Goal: Navigation & Orientation: Find specific page/section

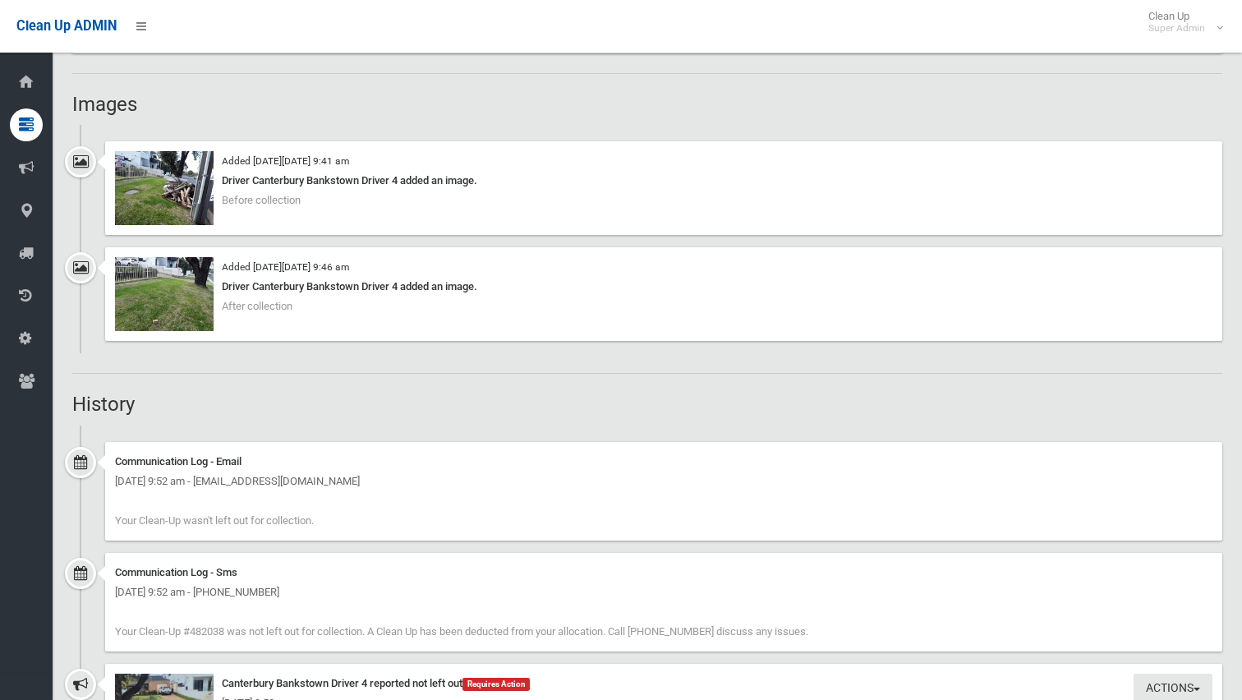
scroll to position [1164, 0]
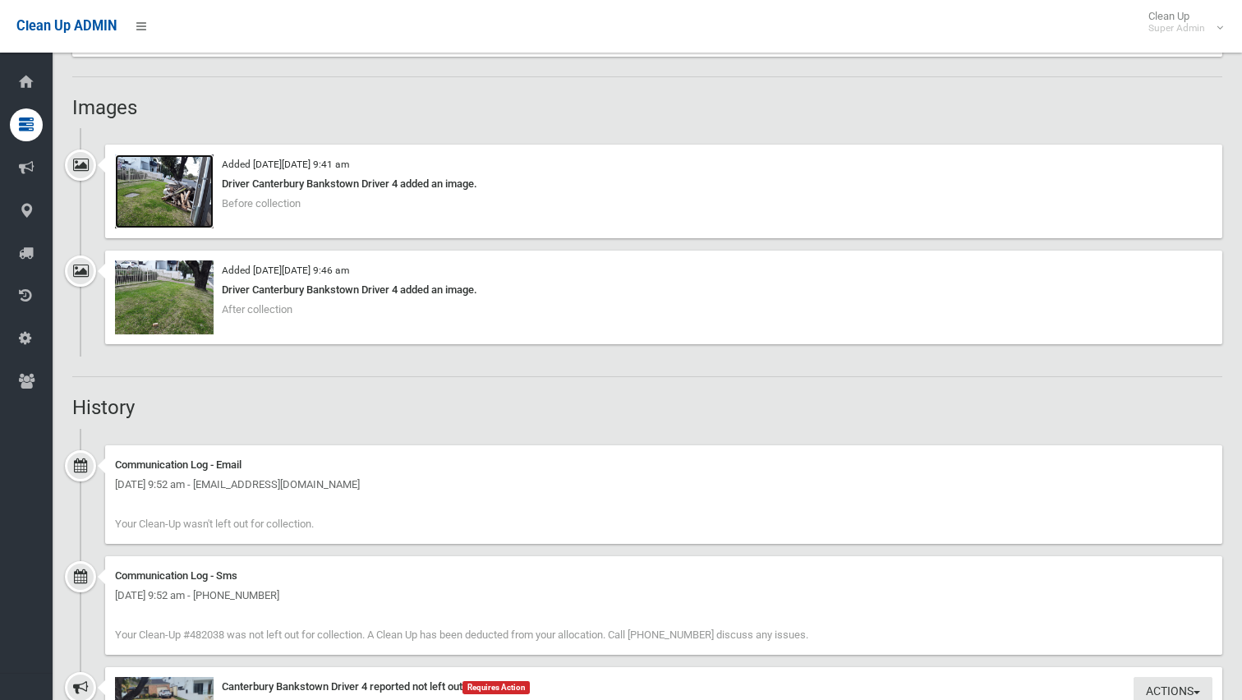
click at [169, 194] on img at bounding box center [164, 191] width 99 height 74
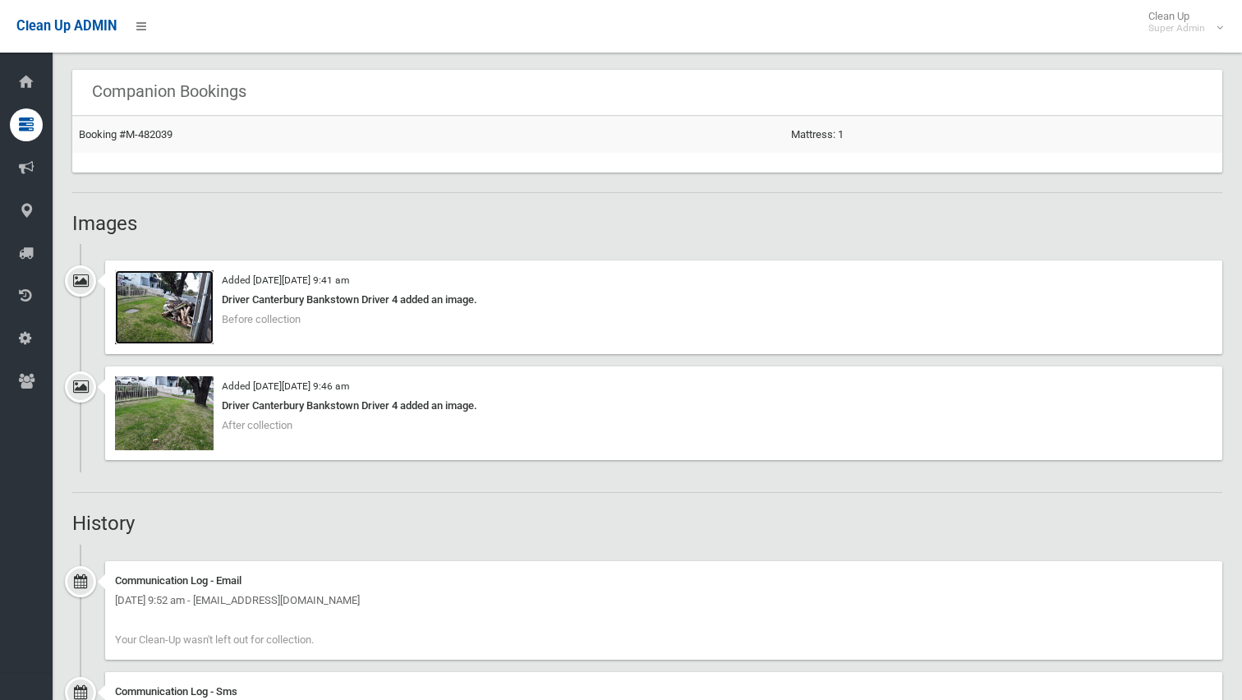
scroll to position [1000, 0]
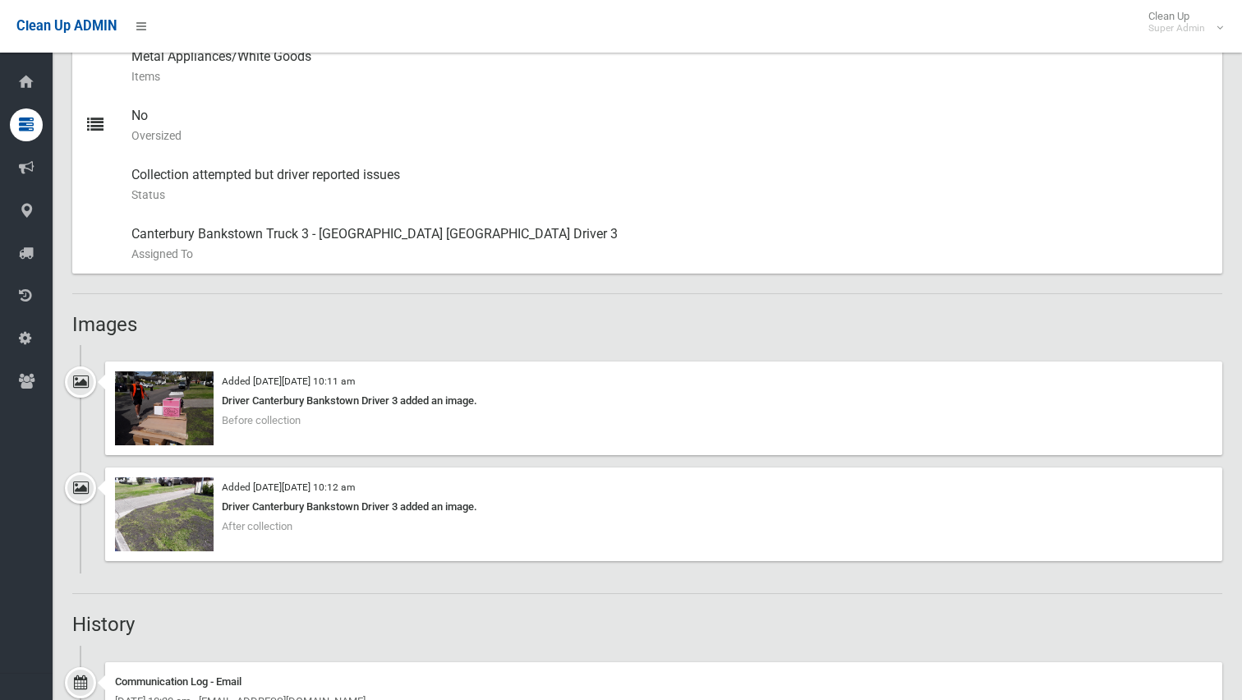
scroll to position [822, 0]
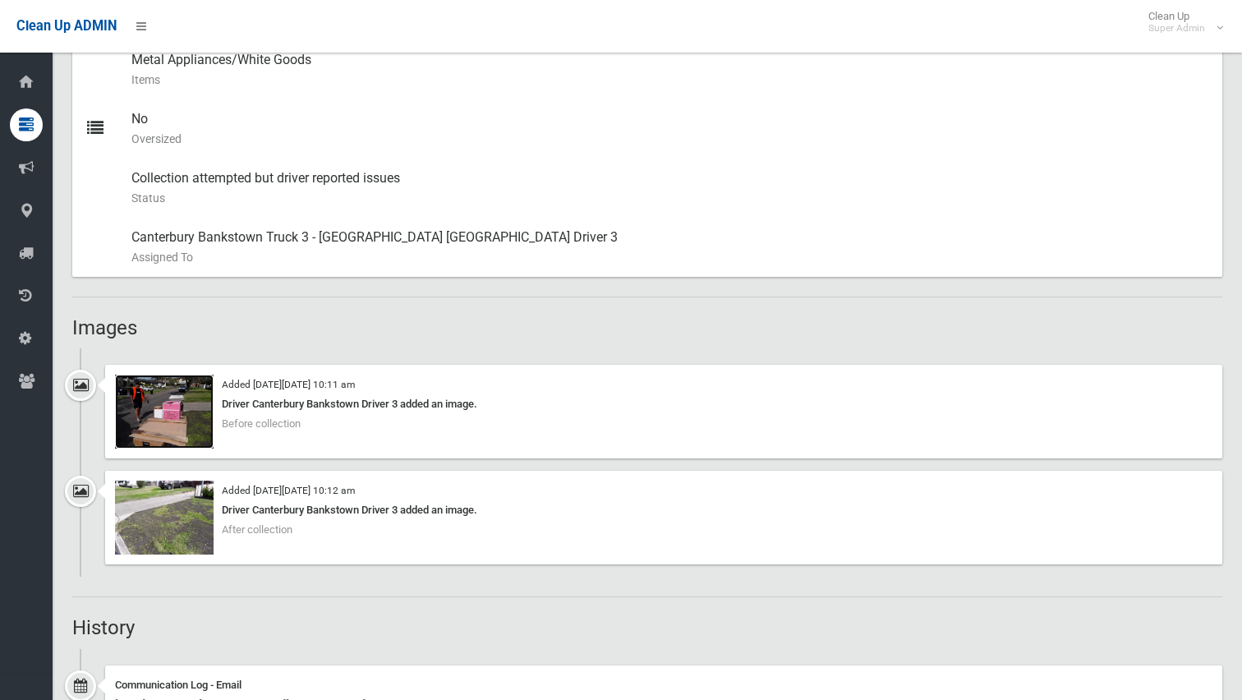
click at [150, 408] on img at bounding box center [164, 412] width 99 height 74
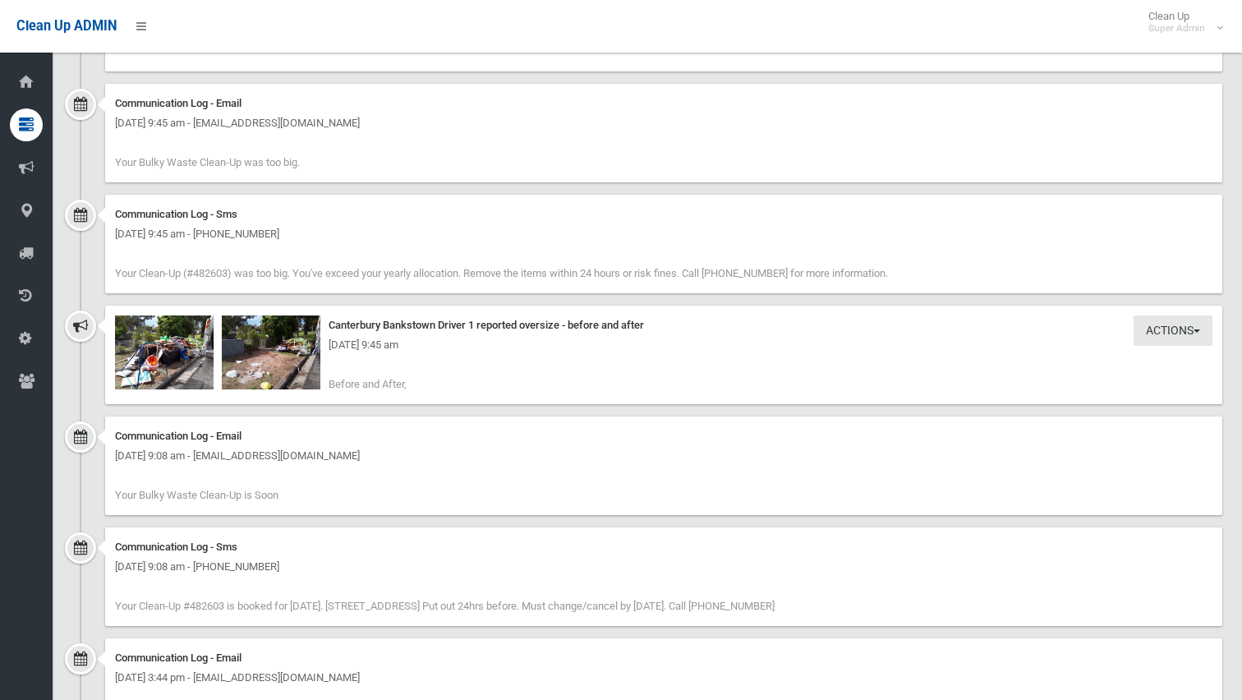
scroll to position [2136, 0]
click at [175, 344] on div "Tuesday 9th September 2025 - 9:45 am" at bounding box center [664, 344] width 1098 height 20
click at [186, 359] on img at bounding box center [164, 351] width 99 height 74
click at [298, 351] on div "Tuesday 9th September 2025 - 9:45 am" at bounding box center [664, 344] width 1098 height 20
click at [269, 360] on img at bounding box center [271, 351] width 99 height 74
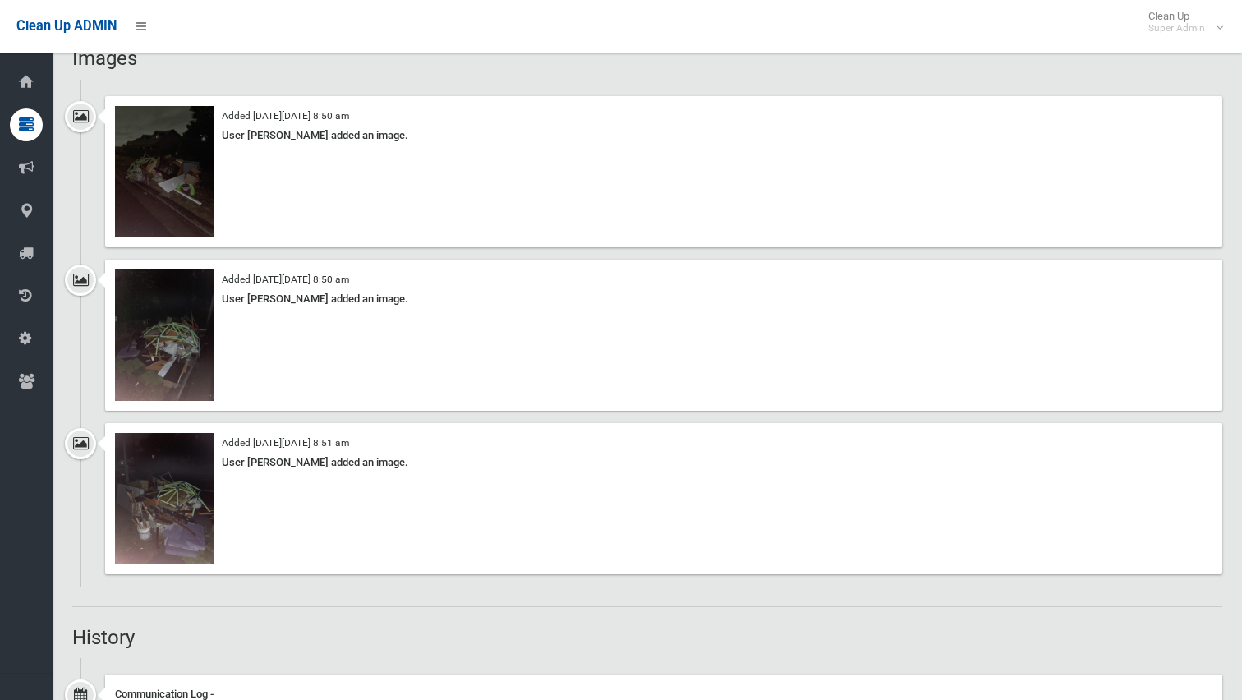
scroll to position [1232, 0]
click at [174, 496] on img at bounding box center [164, 496] width 99 height 131
click at [180, 305] on img at bounding box center [164, 333] width 99 height 131
click at [185, 168] on img at bounding box center [164, 169] width 99 height 131
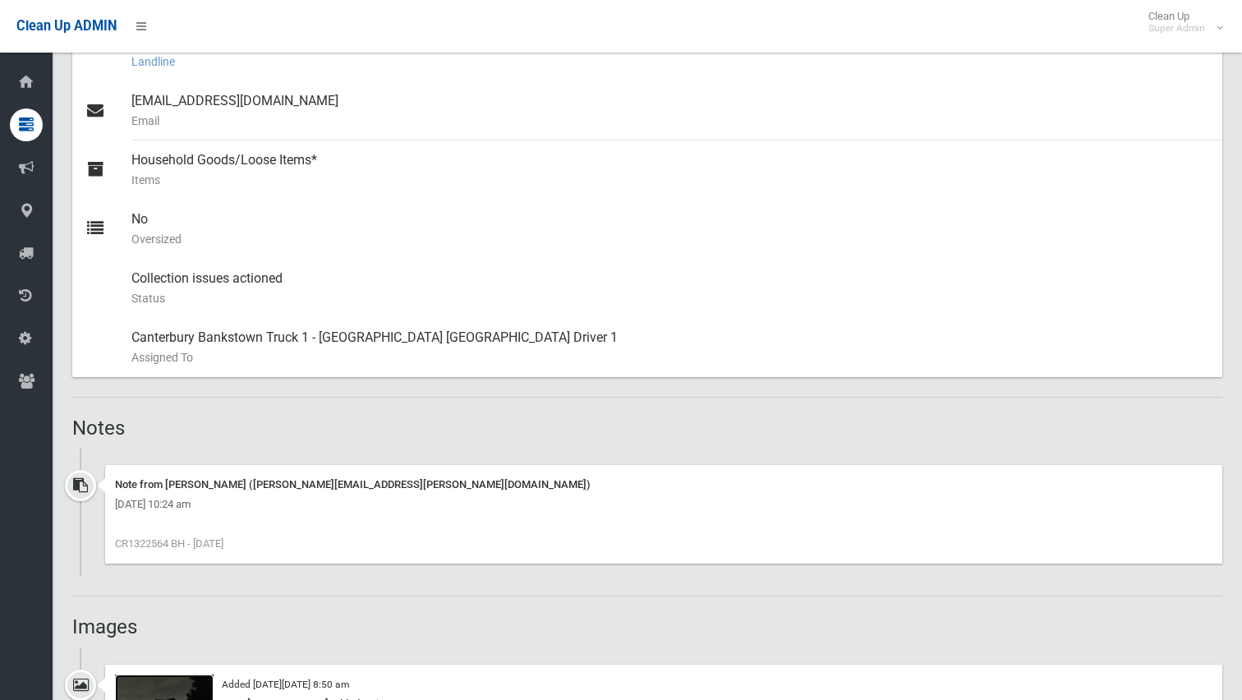
scroll to position [411, 0]
